Goal: Register for event/course

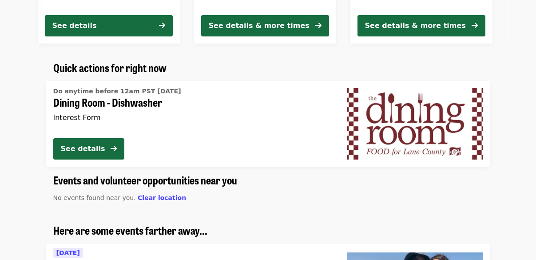
scroll to position [498, 0]
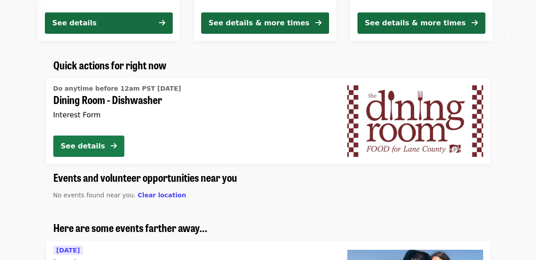
click at [114, 144] on icon "arrow-right icon" at bounding box center [113, 146] width 6 height 8
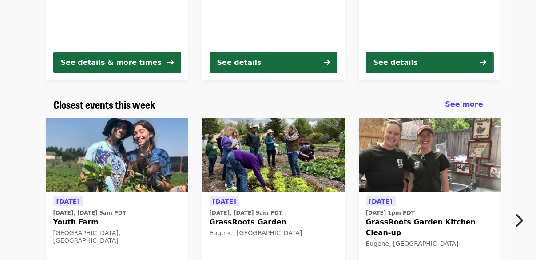
scroll to position [221, 0]
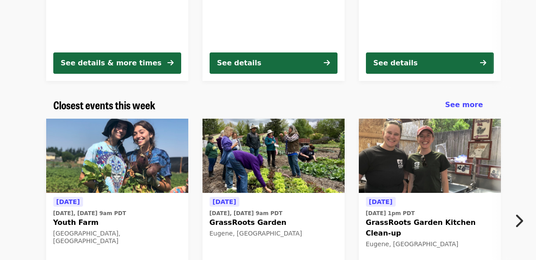
click at [430, 166] on img at bounding box center [430, 155] width 142 height 75
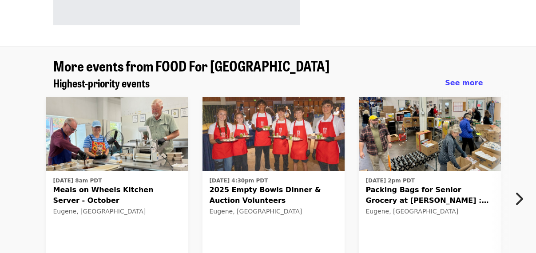
scroll to position [680, 0]
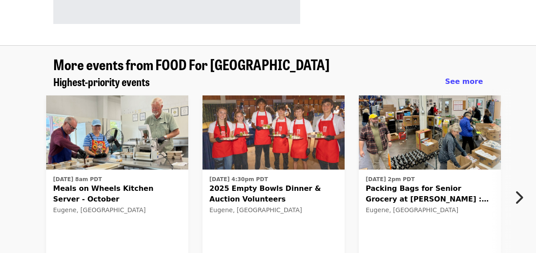
click at [110, 134] on img at bounding box center [117, 132] width 142 height 75
